Goal: Task Accomplishment & Management: Manage account settings

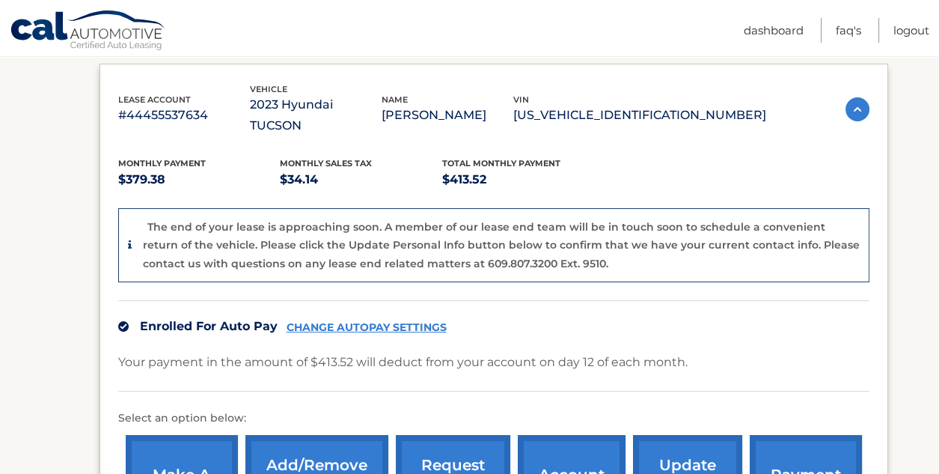
scroll to position [373, 0]
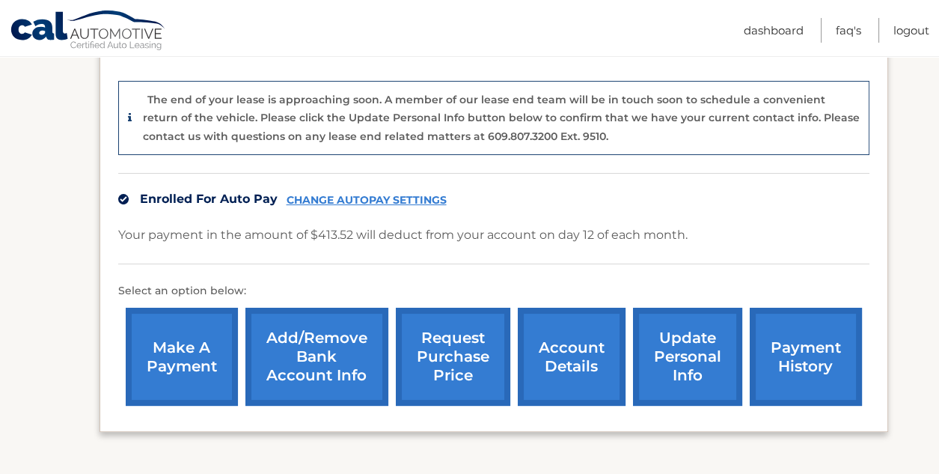
click at [570, 327] on link "account details" at bounding box center [572, 357] width 108 height 98
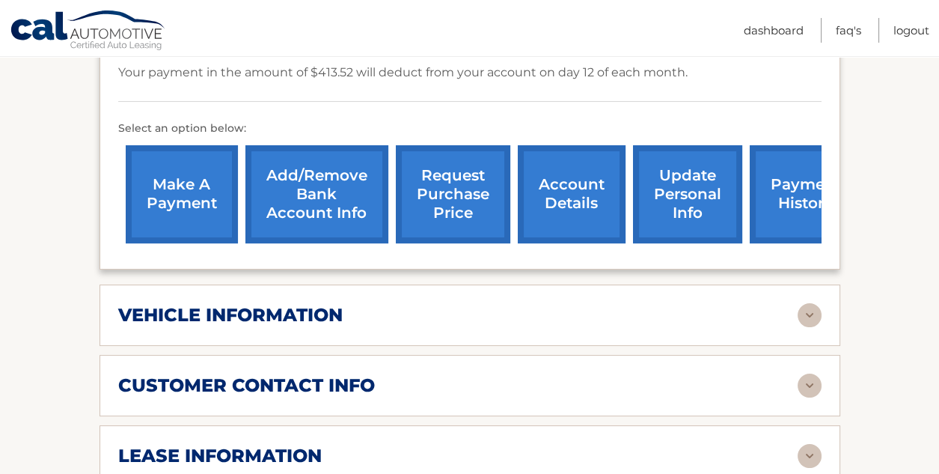
scroll to position [599, 0]
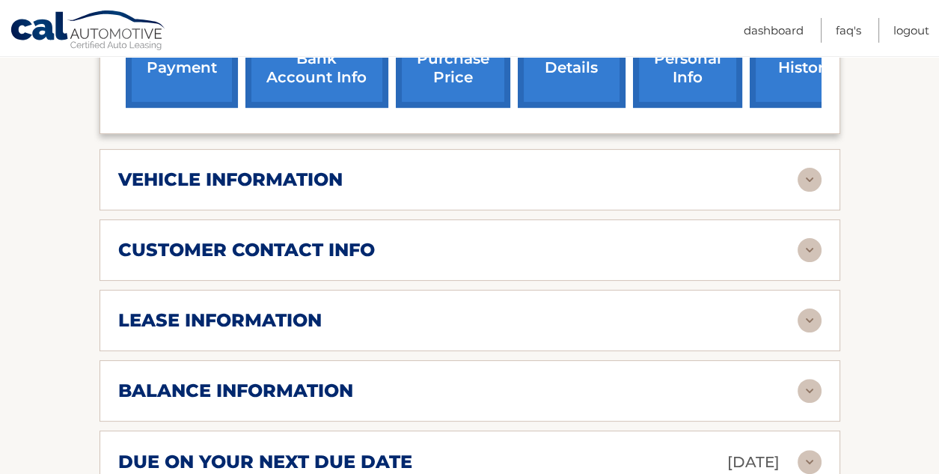
click at [808, 238] on img at bounding box center [810, 250] width 24 height 24
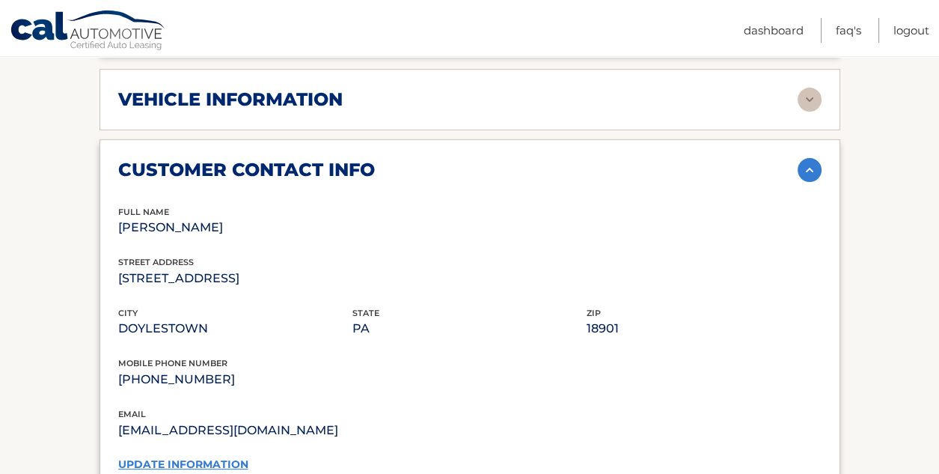
scroll to position [673, 0]
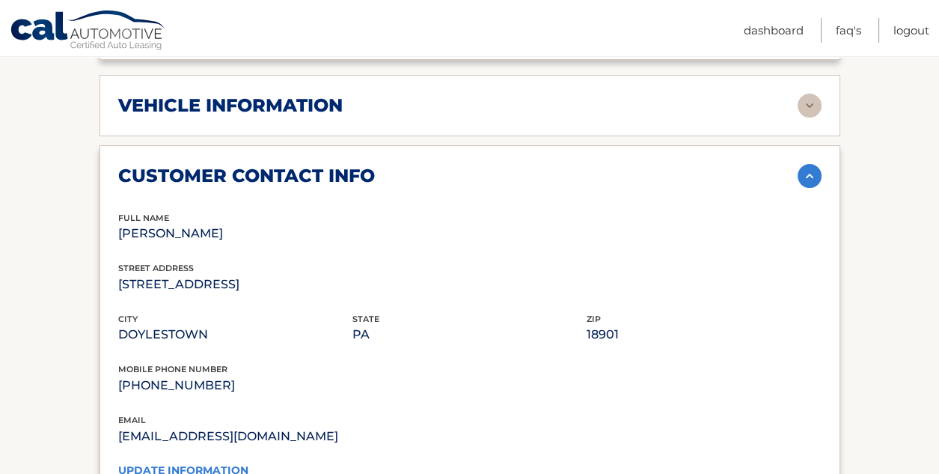
click at [198, 463] on link "update information" at bounding box center [183, 469] width 130 height 13
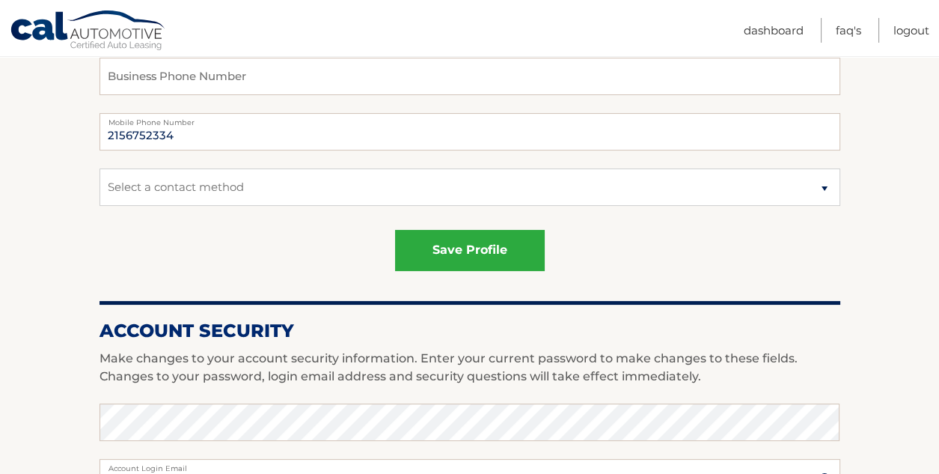
scroll to position [373, 0]
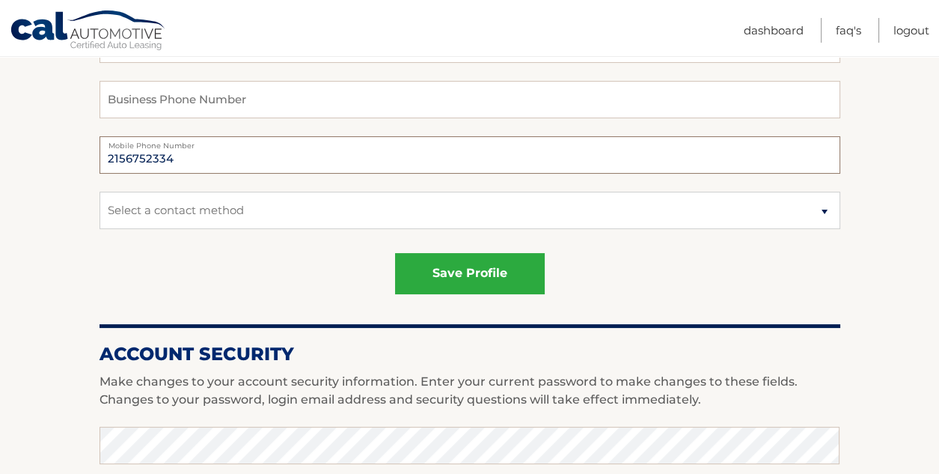
drag, startPoint x: 176, startPoint y: 159, endPoint x: 103, endPoint y: 165, distance: 73.7
click at [103, 165] on input "2156752334" at bounding box center [470, 154] width 741 height 37
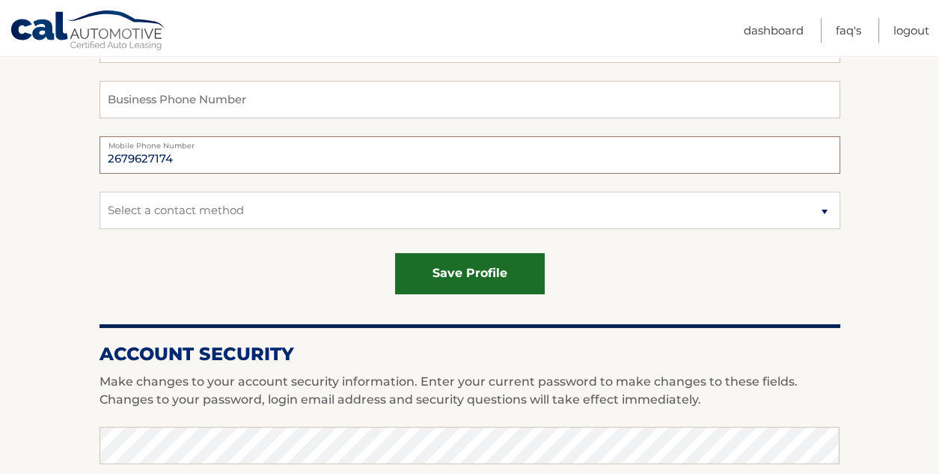
type input "2679627174"
click at [436, 259] on button "save profile" at bounding box center [470, 273] width 150 height 41
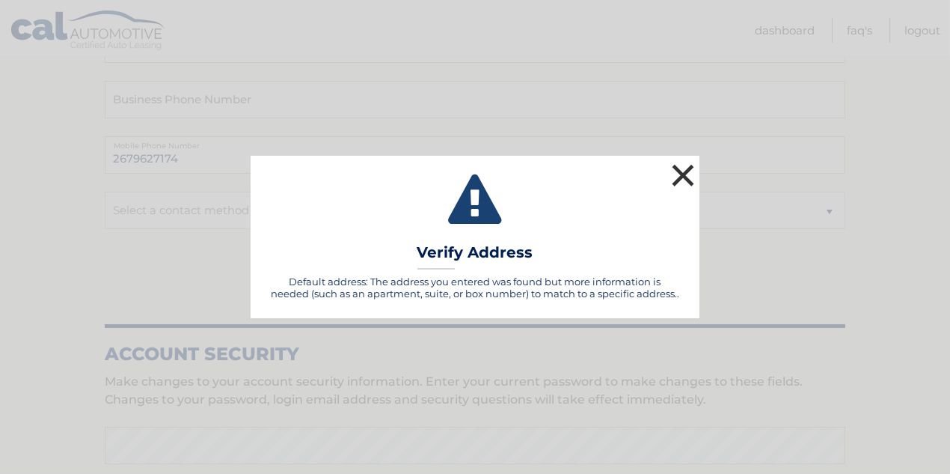
click at [683, 175] on button "×" at bounding box center [683, 175] width 30 height 30
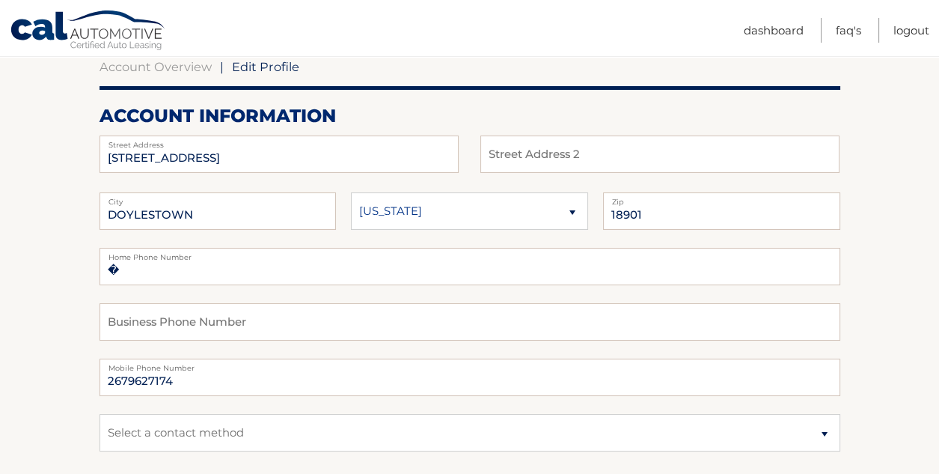
scroll to position [150, 0]
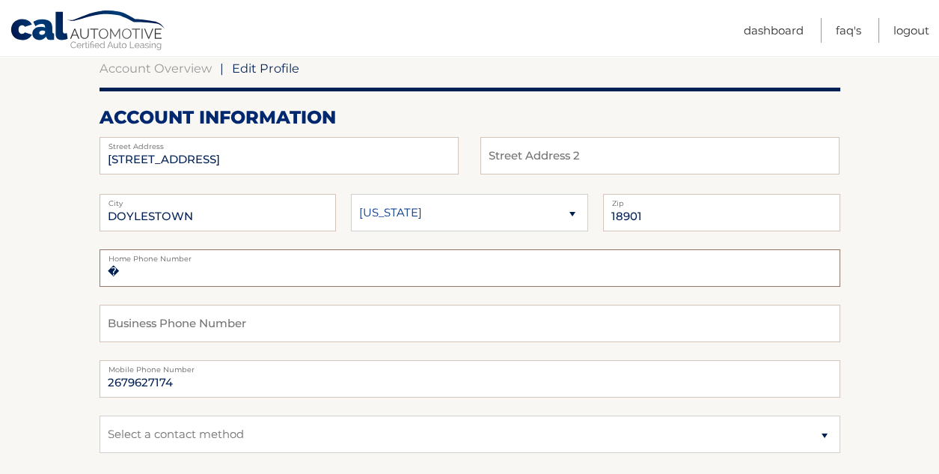
click at [209, 278] on input "�" at bounding box center [470, 267] width 741 height 37
type input "�2679627174"
click at [204, 379] on input "2679627174" at bounding box center [470, 378] width 741 height 37
click at [248, 384] on input "2679627174" at bounding box center [470, 378] width 741 height 37
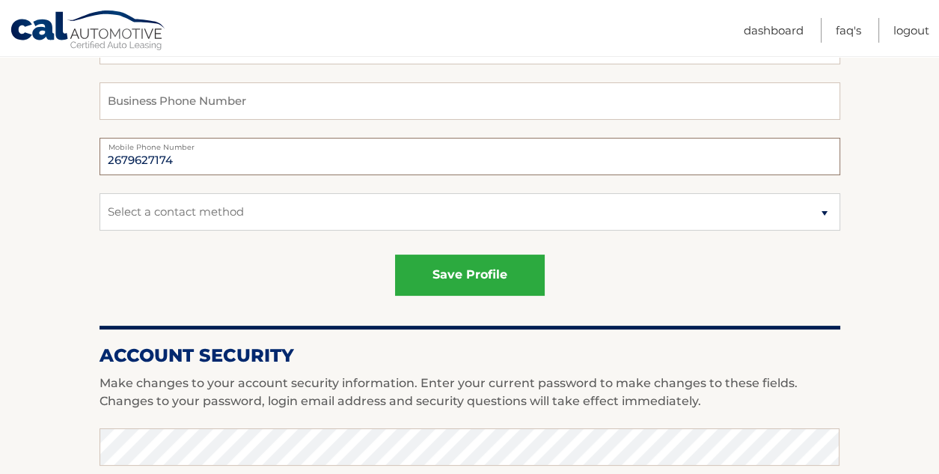
scroll to position [373, 0]
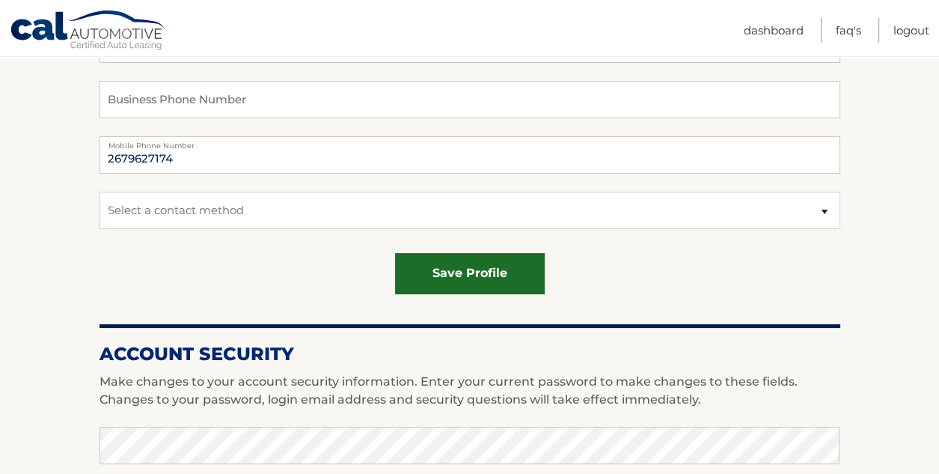
click at [436, 283] on button "save profile" at bounding box center [470, 273] width 150 height 41
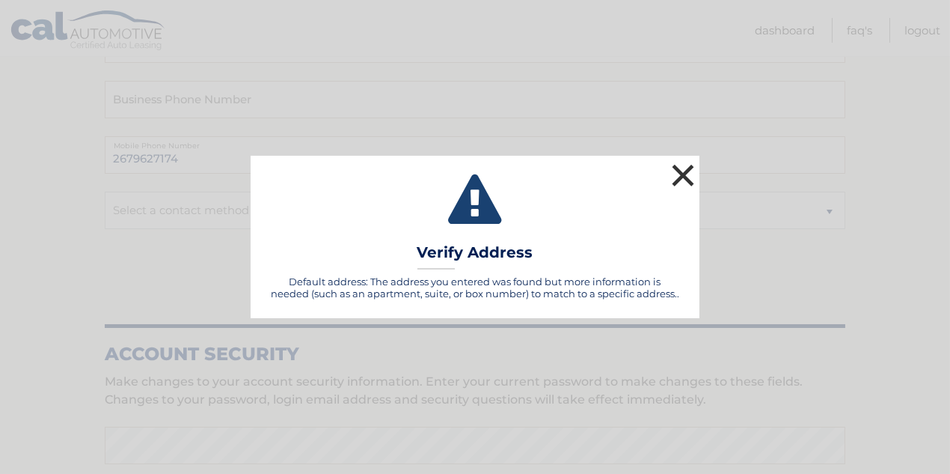
click at [693, 181] on button "×" at bounding box center [683, 175] width 30 height 30
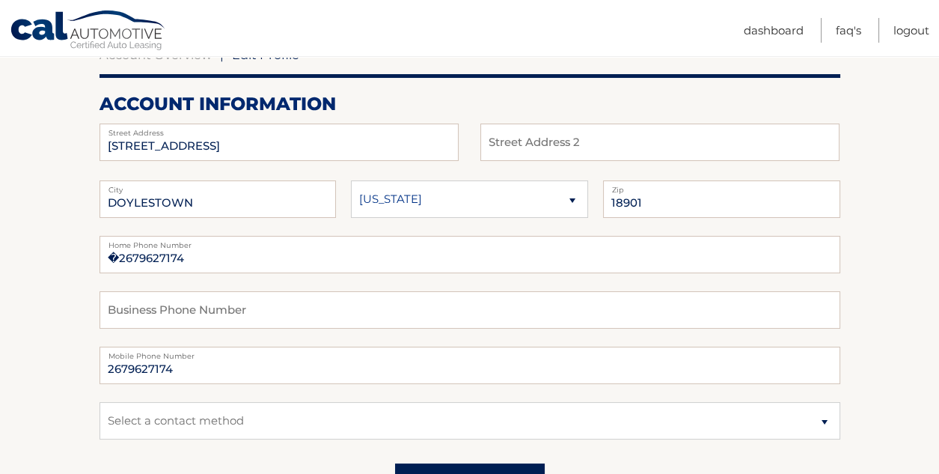
scroll to position [74, 0]
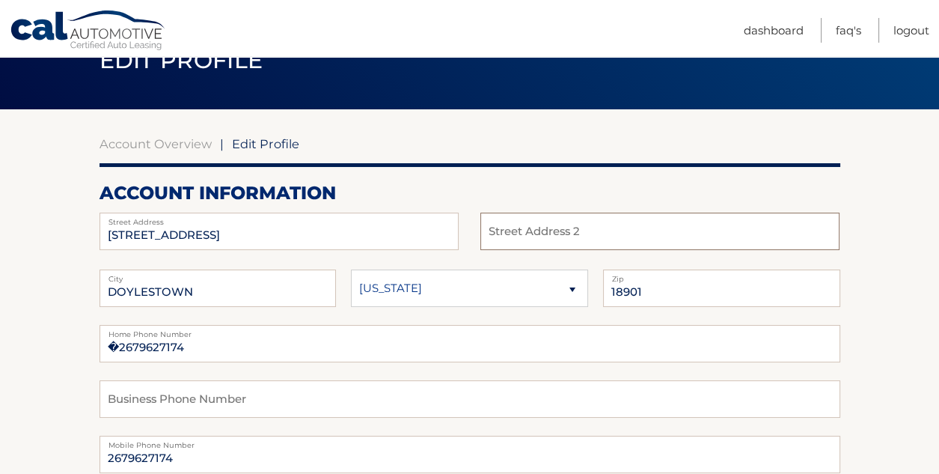
click at [570, 242] on input "text" at bounding box center [659, 231] width 359 height 37
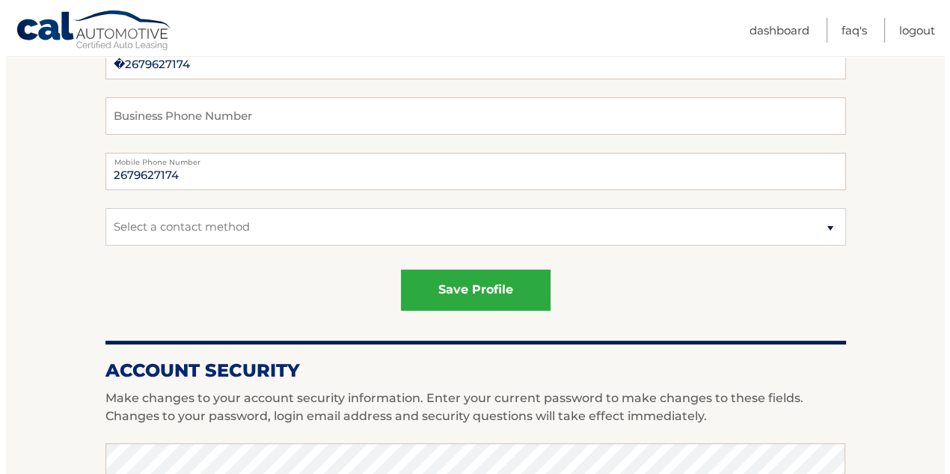
scroll to position [373, 0]
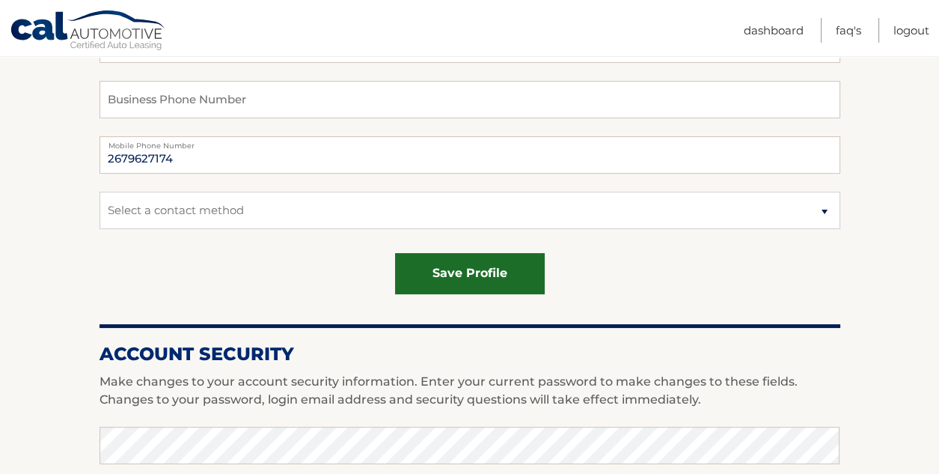
click at [482, 265] on button "save profile" at bounding box center [470, 273] width 150 height 41
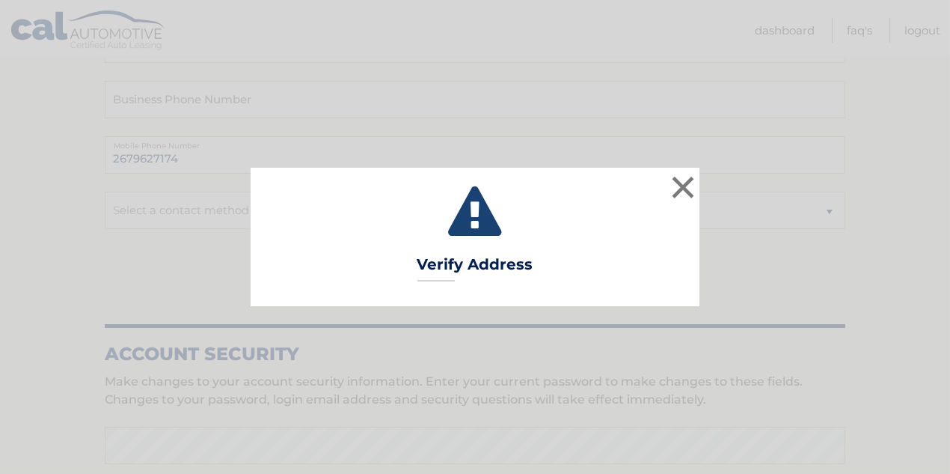
type input "APT 230"
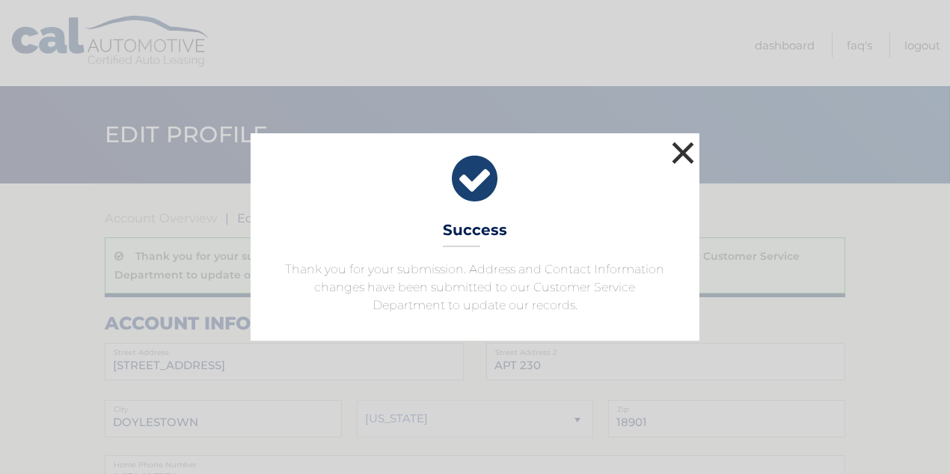
click at [686, 157] on button "×" at bounding box center [683, 153] width 30 height 30
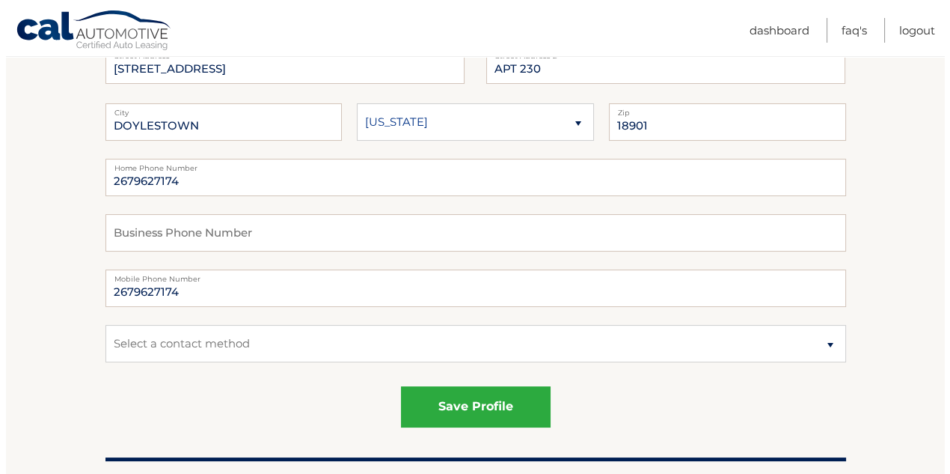
scroll to position [299, 0]
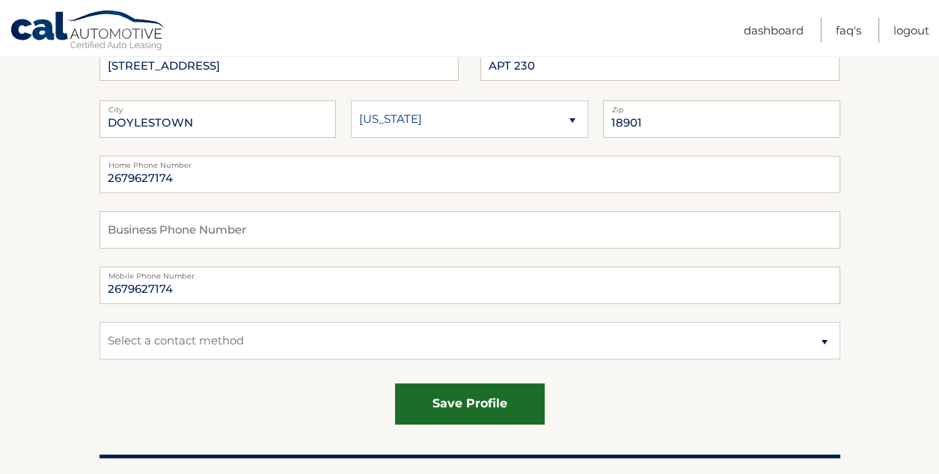
click at [450, 408] on button "save profile" at bounding box center [470, 403] width 150 height 41
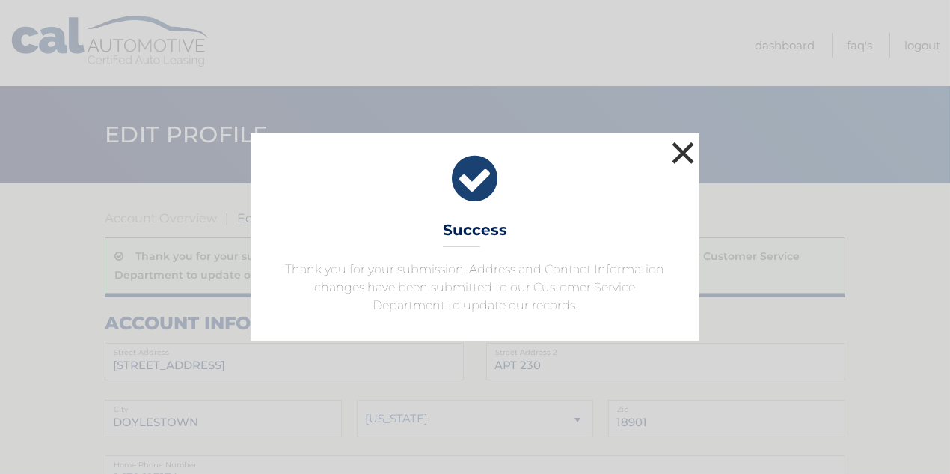
click at [679, 144] on button "×" at bounding box center [683, 153] width 30 height 30
